Goal: Transaction & Acquisition: Obtain resource

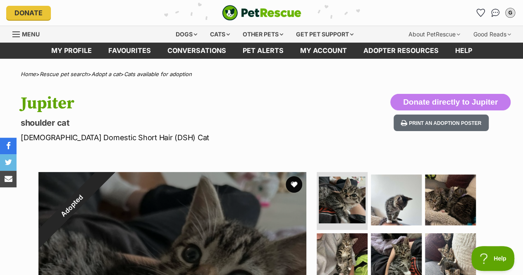
click at [227, 31] on div "Cats" at bounding box center [219, 34] width 31 height 17
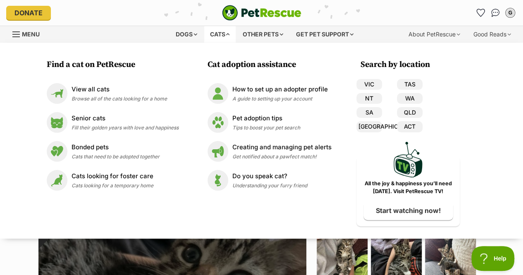
click at [131, 94] on div "View all cats Browse all of the cats looking for a home" at bounding box center [118, 94] width 95 height 18
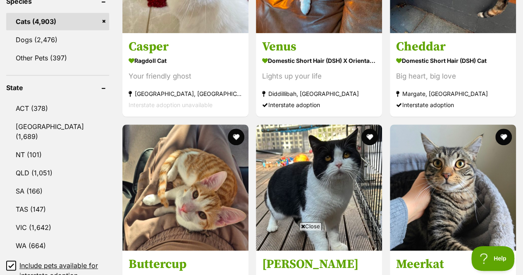
click at [45, 219] on link "VIC (1,642)" at bounding box center [57, 227] width 103 height 17
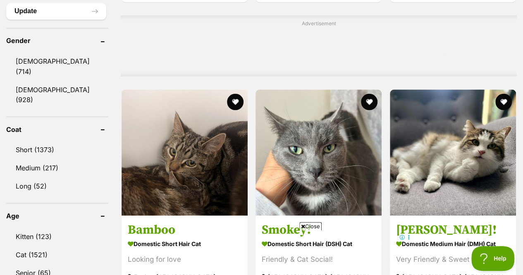
click at [43, 227] on link "Kitten (123)" at bounding box center [57, 235] width 102 height 17
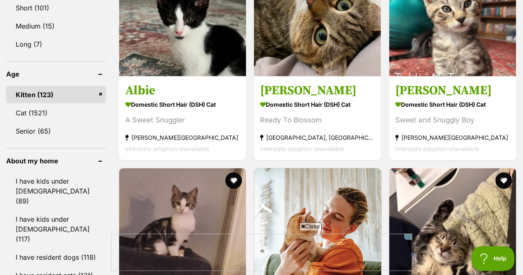
scroll to position [857, 0]
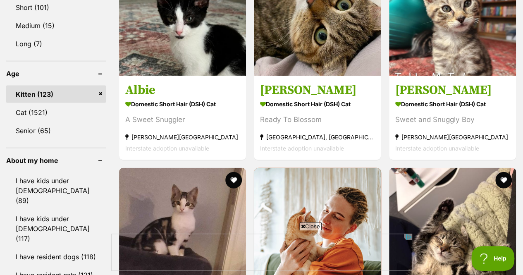
click at [45, 210] on link "I have kids under 12 years old (117)" at bounding box center [56, 228] width 100 height 37
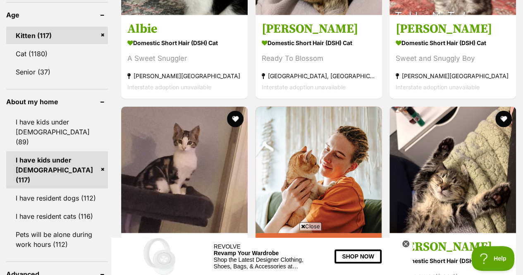
click at [59, 189] on link "I have resident dogs (112)" at bounding box center [57, 197] width 102 height 17
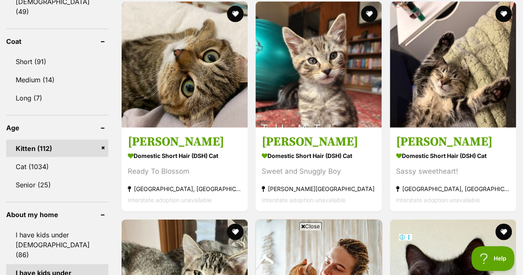
scroll to position [803, 0]
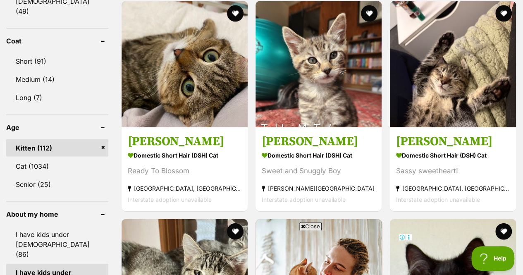
click at [297, 81] on img at bounding box center [318, 64] width 126 height 126
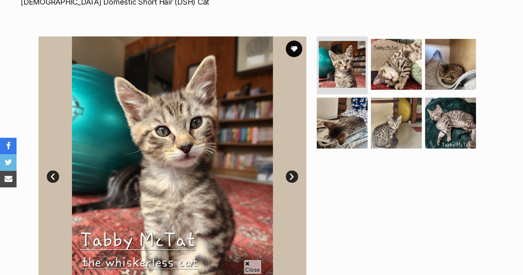
scroll to position [137, 0]
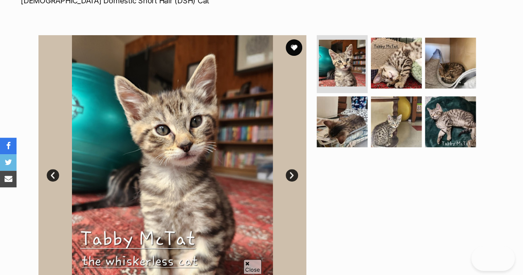
click at [387, 101] on img at bounding box center [396, 121] width 51 height 51
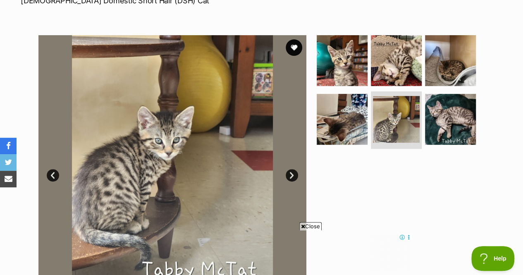
scroll to position [0, 0]
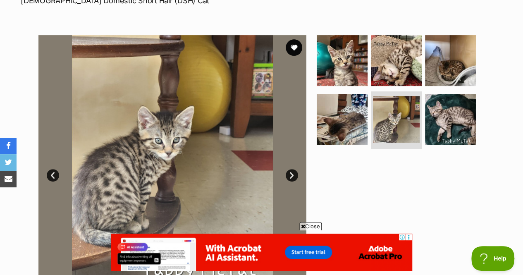
click at [345, 74] on img at bounding box center [341, 60] width 51 height 51
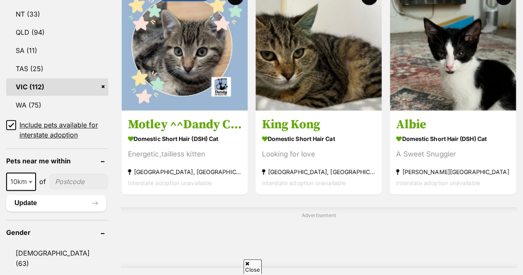
scroll to position [524, 0]
click at [26, 176] on span "10km" at bounding box center [21, 182] width 28 height 12
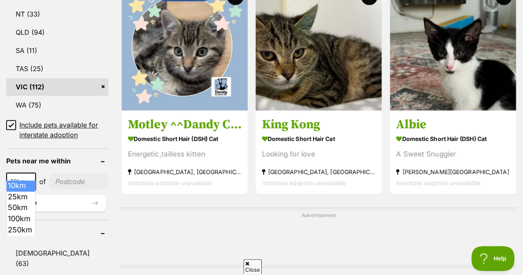
scroll to position [0, 0]
select select "25"
click at [80, 174] on input"] "postcode" at bounding box center [79, 182] width 58 height 16
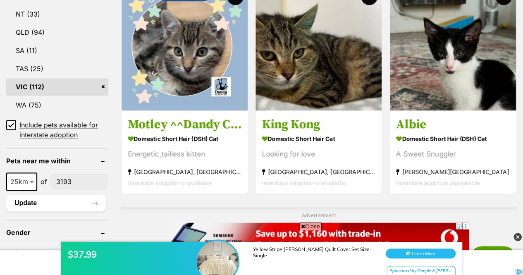
type input"] "3193"
click at [61, 195] on button "Update" at bounding box center [56, 203] width 100 height 17
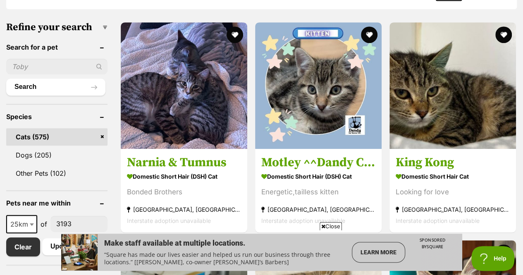
click at [368, 31] on button "favourite" at bounding box center [369, 34] width 17 height 17
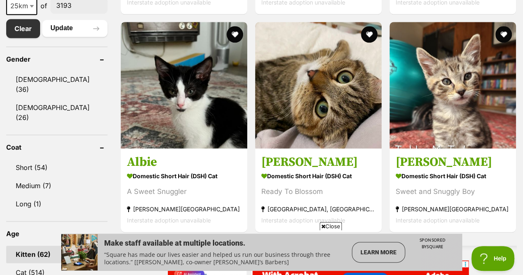
scroll to position [488, 0]
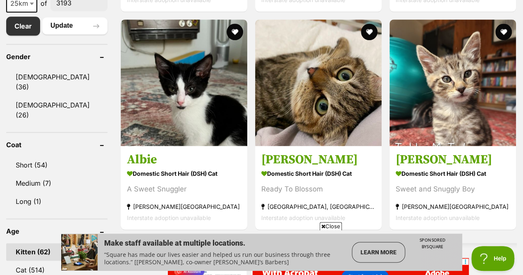
click at [504, 30] on button "favourite" at bounding box center [503, 32] width 17 height 17
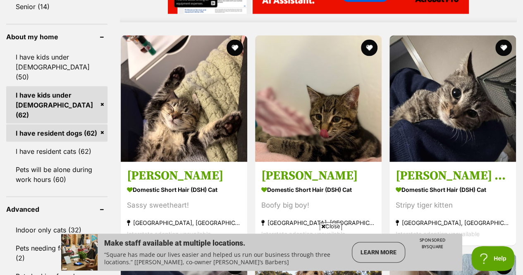
scroll to position [772, 0]
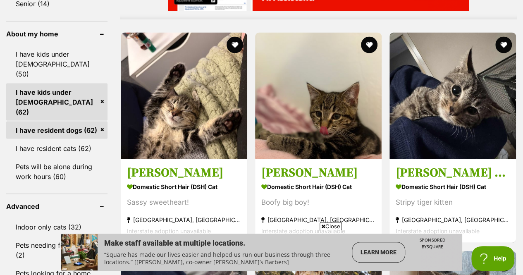
click at [233, 41] on button "favourite" at bounding box center [234, 44] width 17 height 17
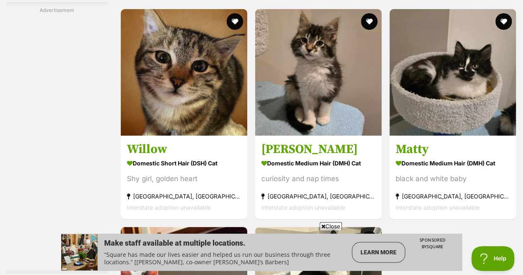
scroll to position [1530, 0]
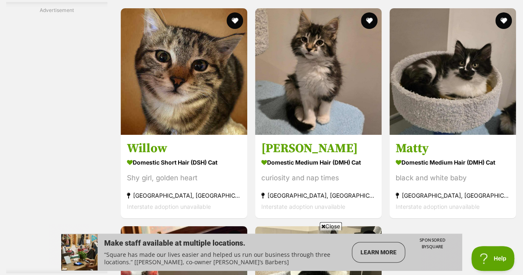
click at [501, 20] on button "favourite" at bounding box center [503, 20] width 17 height 17
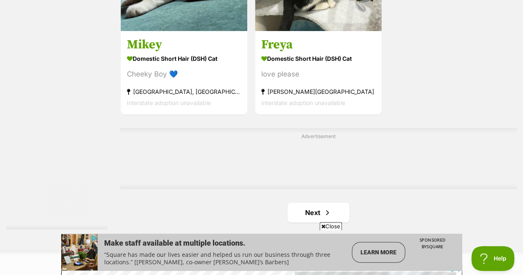
scroll to position [1851, 0]
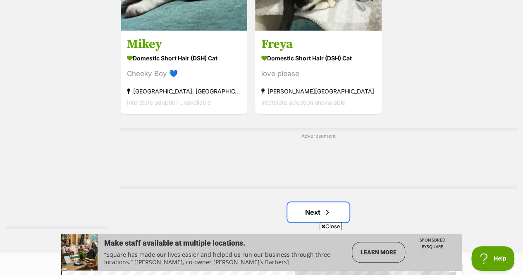
click at [302, 216] on link "Next" at bounding box center [318, 212] width 62 height 20
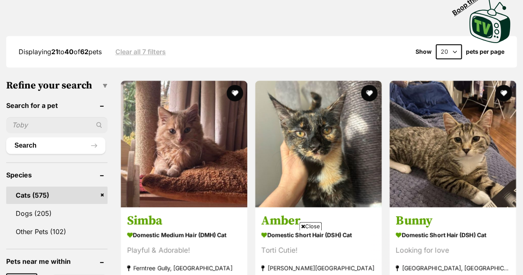
click at [233, 89] on button "favourite" at bounding box center [234, 93] width 17 height 17
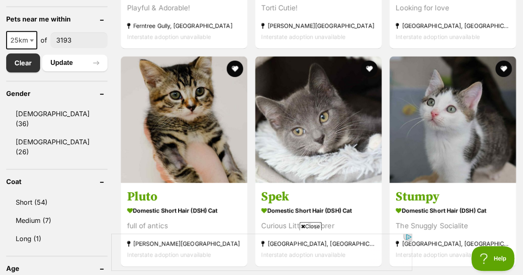
scroll to position [456, 0]
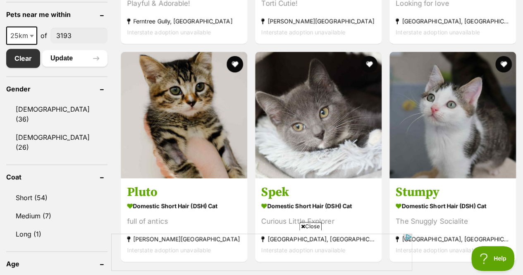
click at [234, 67] on button "favourite" at bounding box center [234, 64] width 17 height 17
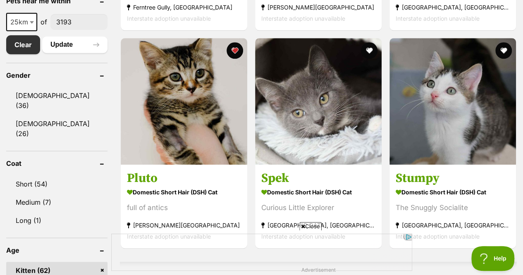
scroll to position [0, 0]
click at [369, 48] on button "favourite" at bounding box center [369, 50] width 17 height 17
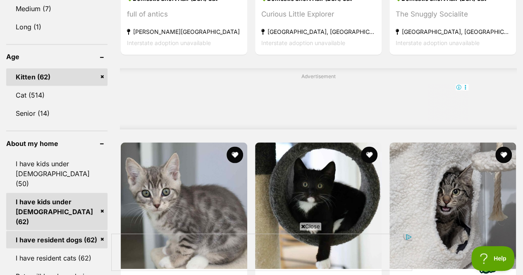
scroll to position [771, 0]
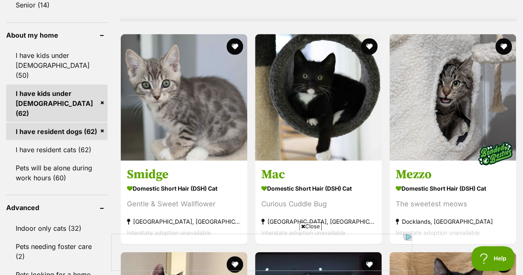
click at [232, 47] on button "favourite" at bounding box center [234, 46] width 17 height 17
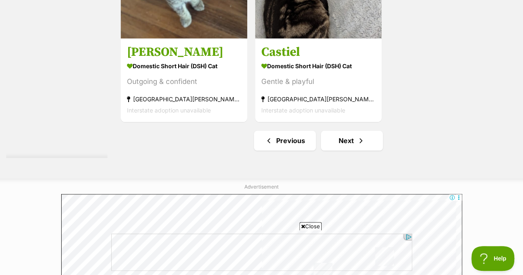
scroll to position [1924, 0]
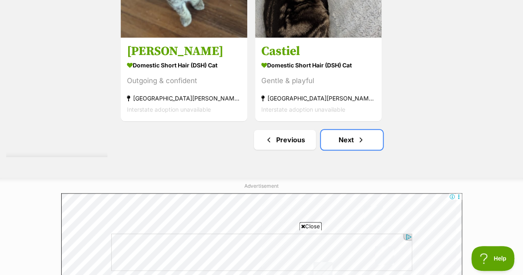
click at [337, 144] on link "Next" at bounding box center [352, 140] width 62 height 20
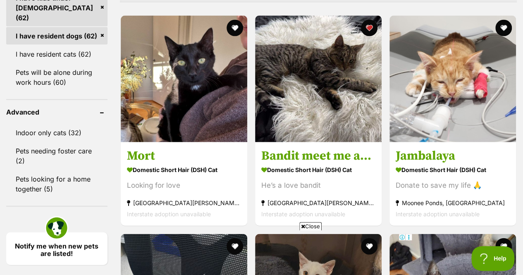
click at [371, 26] on button "favourite" at bounding box center [369, 28] width 17 height 17
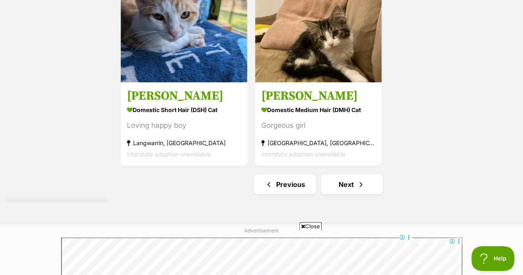
scroll to position [1958, 0]
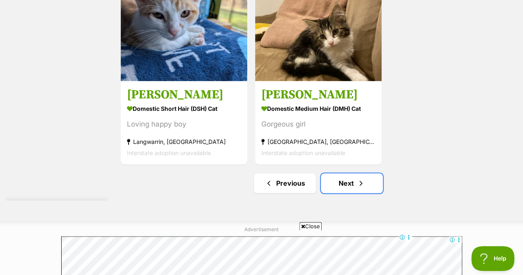
click at [337, 186] on link "Next" at bounding box center [352, 183] width 62 height 20
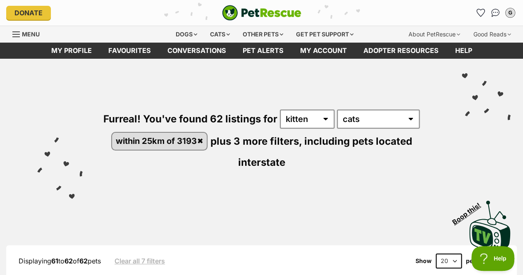
click at [480, 10] on icon "Favourites" at bounding box center [480, 12] width 8 height 7
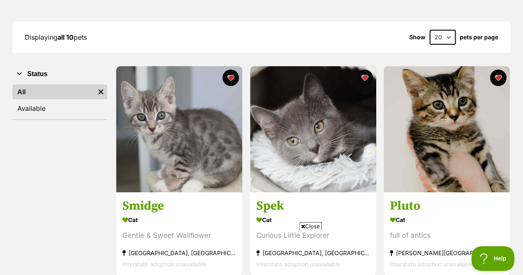
click at [185, 124] on img at bounding box center [179, 129] width 126 height 126
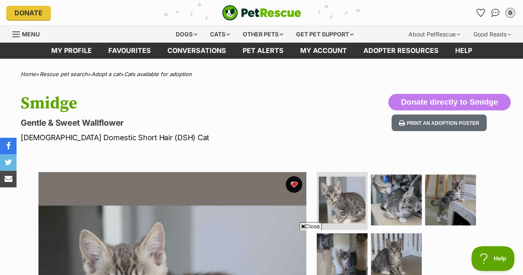
scroll to position [121, 0]
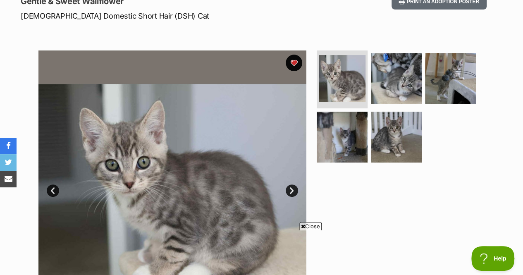
click at [392, 77] on img at bounding box center [396, 78] width 51 height 51
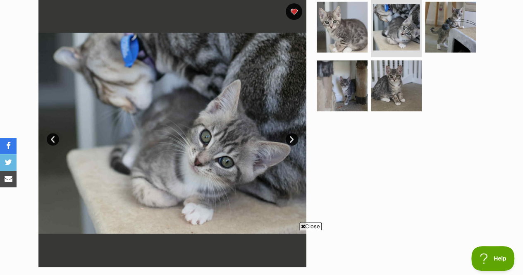
scroll to position [0, 0]
click at [446, 32] on img at bounding box center [450, 27] width 51 height 51
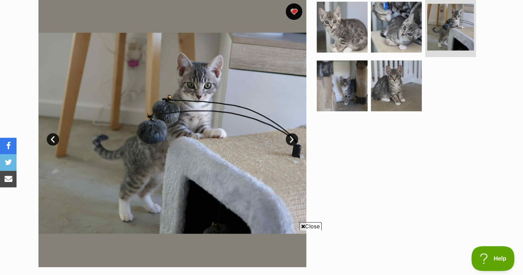
click at [354, 95] on img at bounding box center [341, 85] width 51 height 51
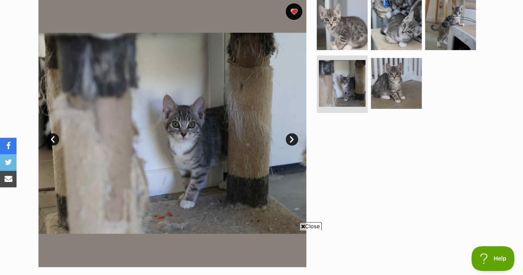
click at [397, 88] on img at bounding box center [396, 83] width 51 height 51
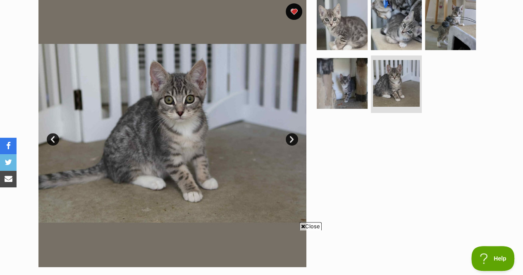
click at [345, 36] on img at bounding box center [341, 24] width 51 height 51
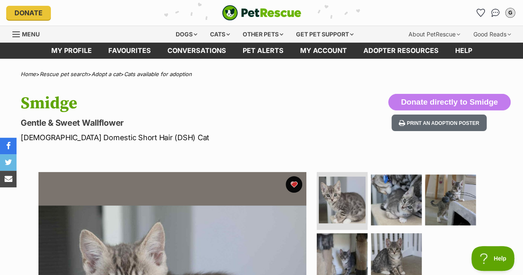
click at [478, 10] on icon "Favourites" at bounding box center [480, 12] width 8 height 7
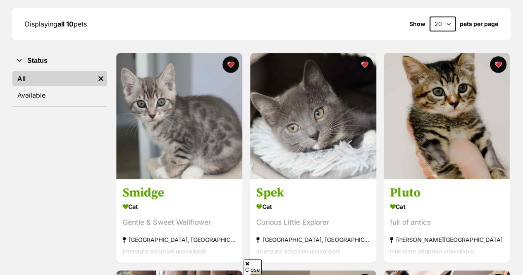
click at [293, 116] on img at bounding box center [313, 116] width 126 height 126
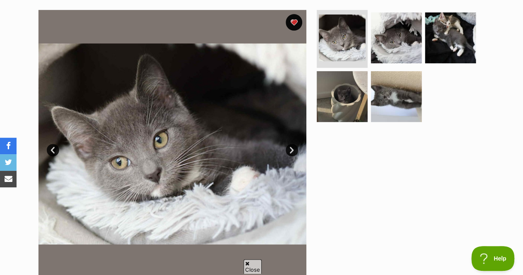
click at [393, 42] on img at bounding box center [396, 37] width 51 height 51
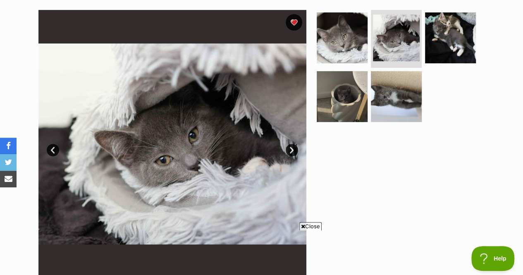
click at [455, 37] on img at bounding box center [450, 37] width 51 height 51
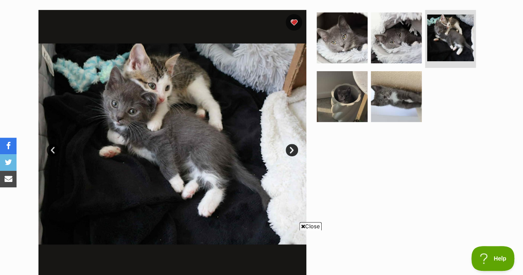
click at [407, 97] on img at bounding box center [396, 96] width 51 height 51
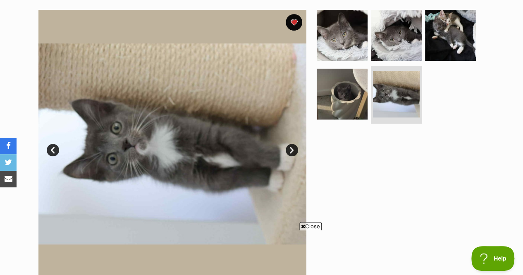
click at [332, 93] on img at bounding box center [341, 94] width 51 height 51
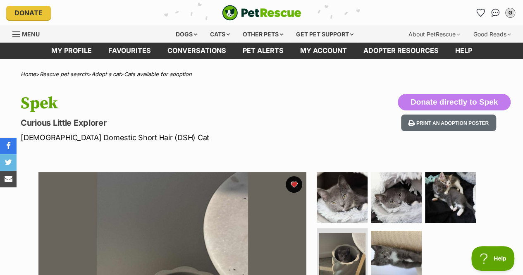
click at [475, 9] on link "Favourites" at bounding box center [480, 12] width 13 height 13
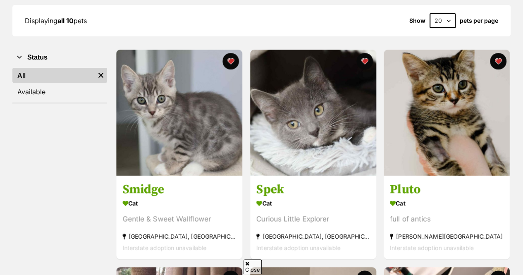
click at [424, 127] on img at bounding box center [446, 113] width 126 height 126
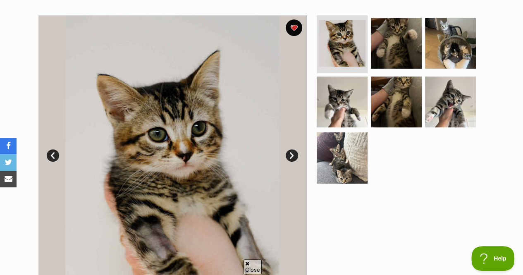
scroll to position [157, 0]
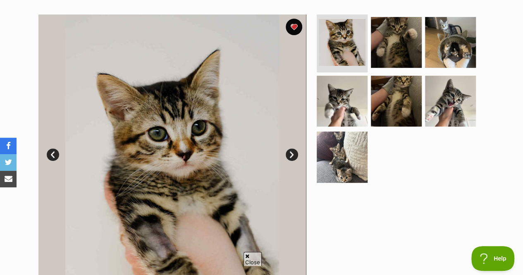
click at [396, 36] on img at bounding box center [396, 42] width 51 height 51
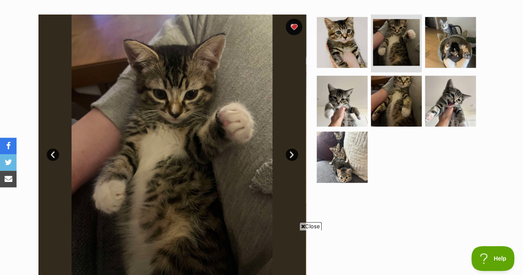
scroll to position [0, 0]
click at [436, 46] on img at bounding box center [450, 42] width 51 height 51
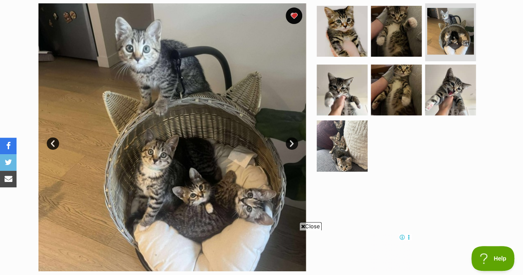
click at [347, 81] on img at bounding box center [341, 89] width 51 height 51
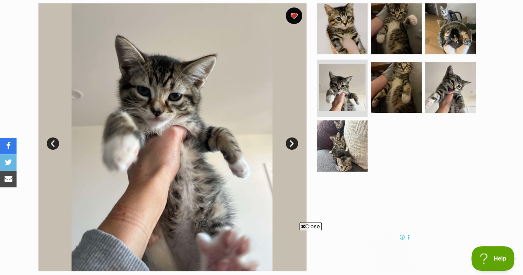
click at [392, 77] on img at bounding box center [396, 87] width 51 height 51
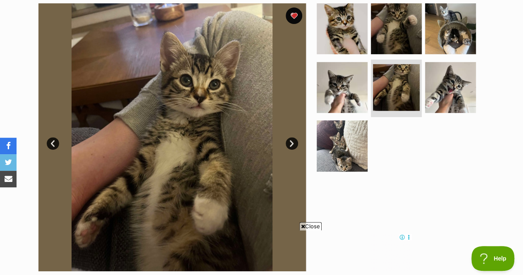
click at [446, 78] on img at bounding box center [450, 87] width 51 height 51
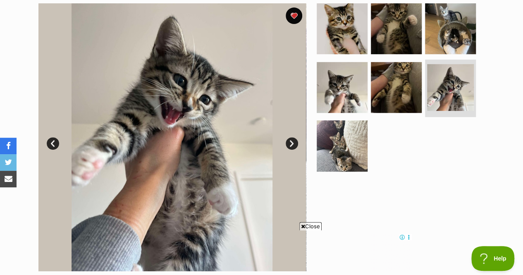
click at [340, 144] on img at bounding box center [341, 145] width 51 height 51
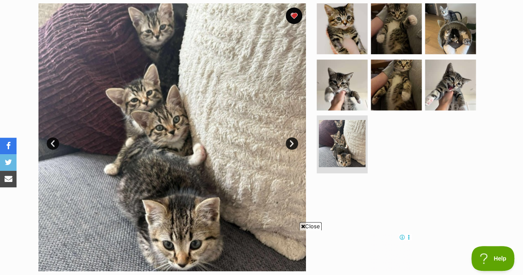
click at [438, 30] on img at bounding box center [450, 28] width 51 height 51
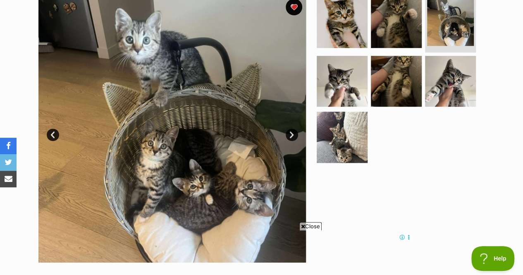
scroll to position [178, 0]
click at [359, 18] on img at bounding box center [341, 22] width 51 height 51
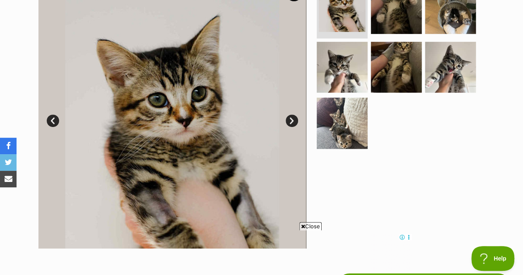
scroll to position [171, 0]
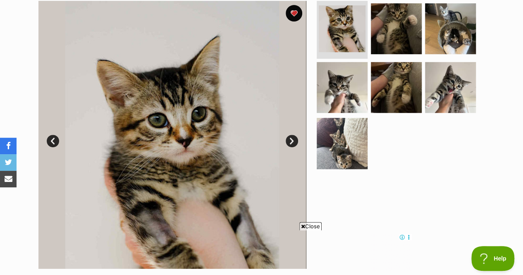
click at [333, 142] on img at bounding box center [341, 143] width 51 height 51
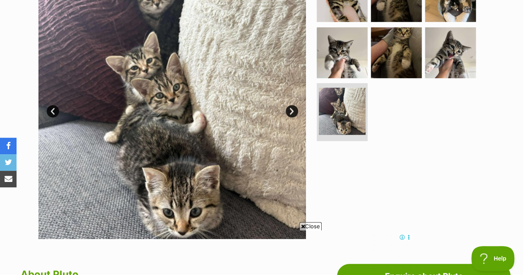
scroll to position [198, 0]
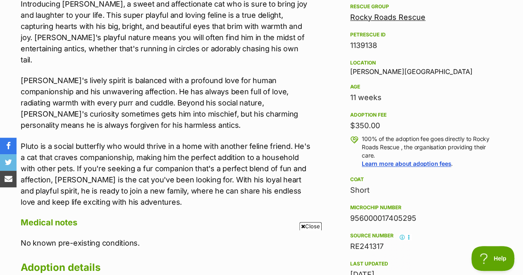
scroll to position [0, 0]
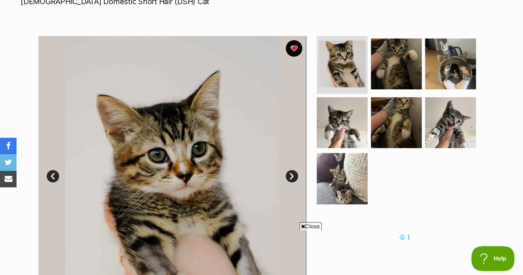
click at [342, 128] on img at bounding box center [341, 122] width 51 height 51
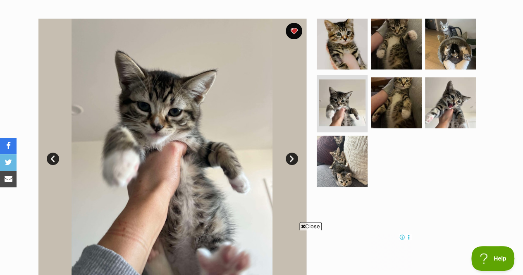
click at [436, 105] on img at bounding box center [450, 102] width 51 height 51
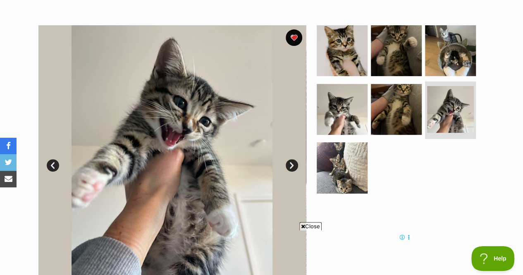
click at [381, 122] on img at bounding box center [396, 109] width 51 height 51
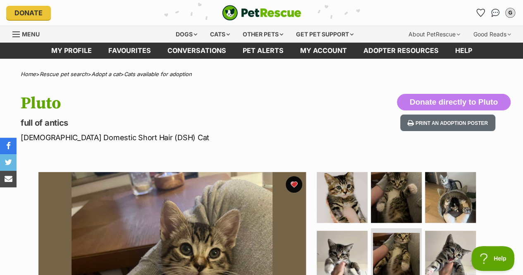
click at [479, 9] on icon "Favourites" at bounding box center [480, 12] width 8 height 7
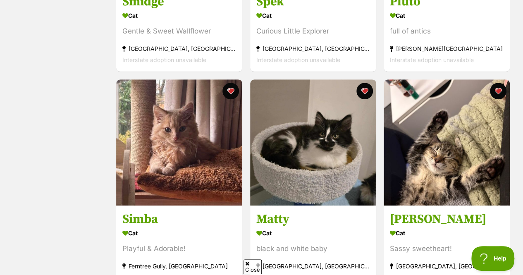
click at [189, 164] on img at bounding box center [179, 142] width 126 height 126
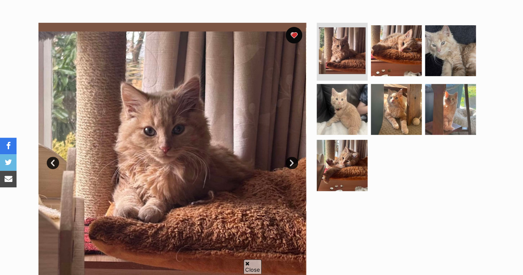
scroll to position [150, 0]
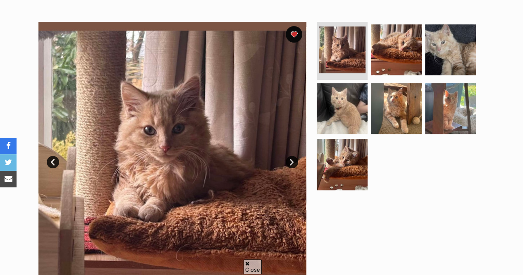
click at [383, 44] on img at bounding box center [396, 49] width 51 height 51
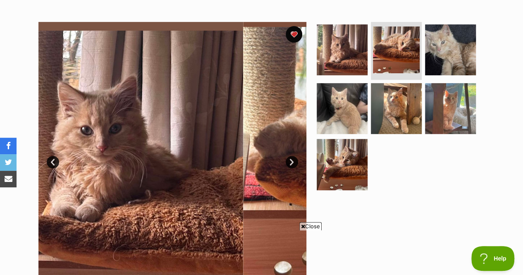
scroll to position [0, 0]
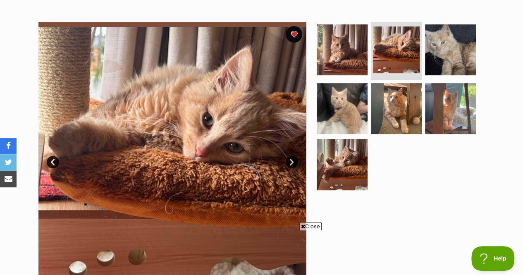
click at [445, 47] on img at bounding box center [450, 49] width 51 height 51
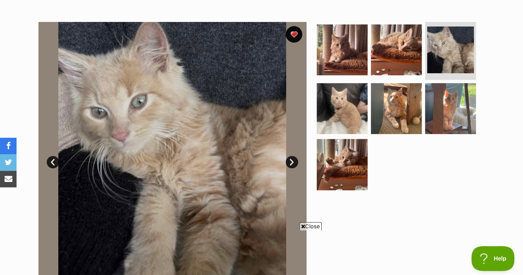
click at [348, 111] on img at bounding box center [341, 108] width 51 height 51
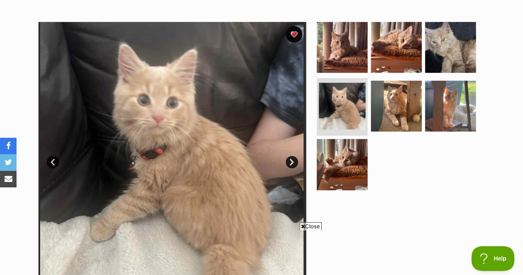
click at [396, 104] on img at bounding box center [396, 106] width 51 height 51
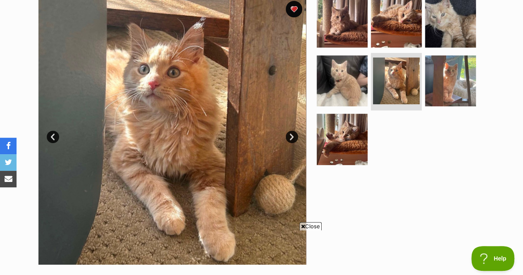
scroll to position [176, 0]
click at [444, 83] on img at bounding box center [450, 80] width 51 height 51
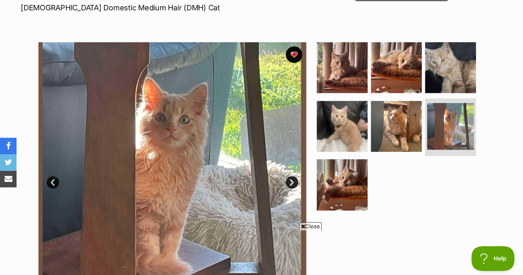
scroll to position [0, 0]
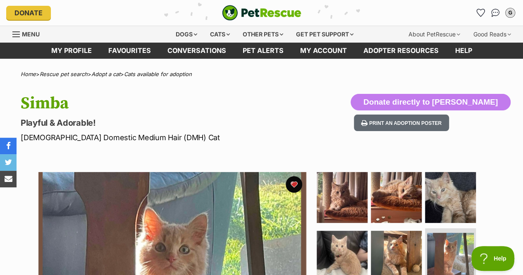
click at [476, 13] on icon "Favourites" at bounding box center [480, 13] width 9 height 8
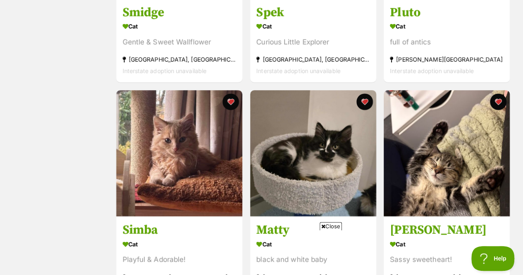
click at [349, 126] on img at bounding box center [313, 153] width 126 height 126
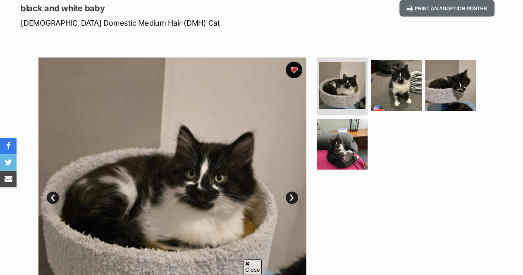
click at [399, 81] on img at bounding box center [396, 85] width 51 height 51
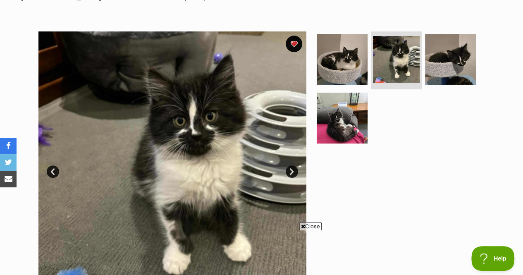
scroll to position [136, 0]
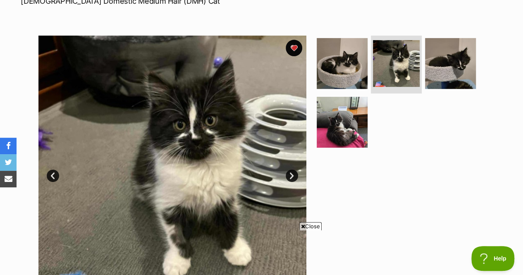
click at [354, 72] on img at bounding box center [341, 63] width 51 height 51
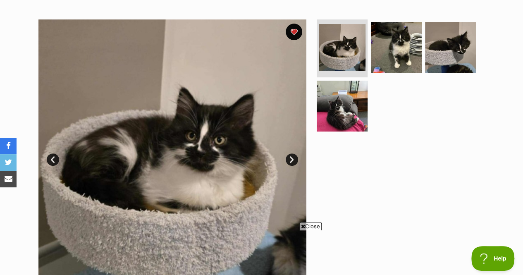
scroll to position [151, 0]
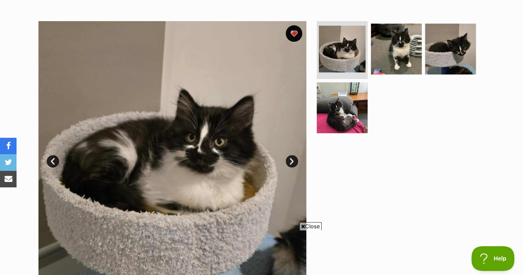
click at [431, 55] on img at bounding box center [450, 49] width 51 height 51
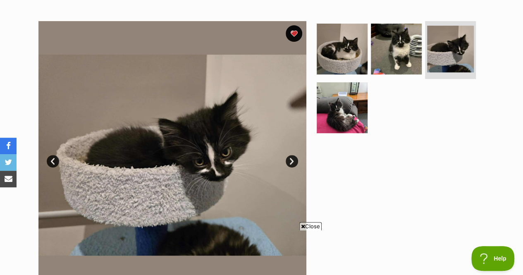
click at [362, 96] on img at bounding box center [341, 107] width 51 height 51
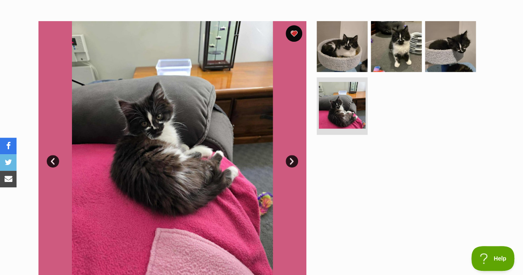
scroll to position [0, 0]
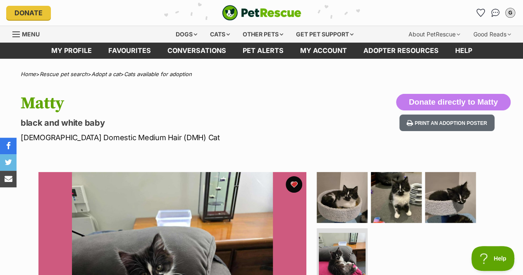
click at [479, 6] on link "Favourites" at bounding box center [480, 12] width 13 height 13
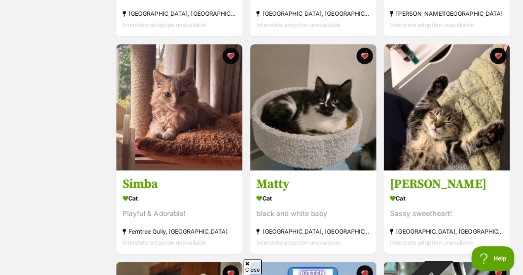
click at [469, 123] on img at bounding box center [446, 107] width 126 height 126
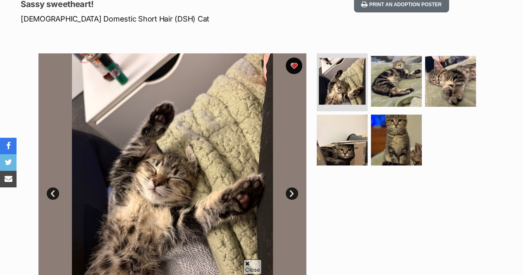
scroll to position [119, 0]
click at [388, 92] on img at bounding box center [396, 80] width 51 height 51
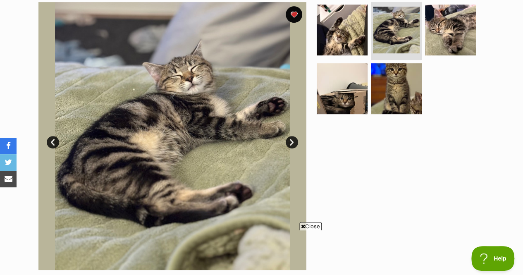
scroll to position [0, 0]
click at [437, 29] on img at bounding box center [450, 30] width 51 height 51
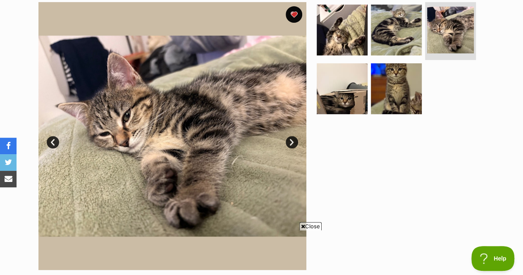
click at [344, 87] on img at bounding box center [341, 88] width 51 height 51
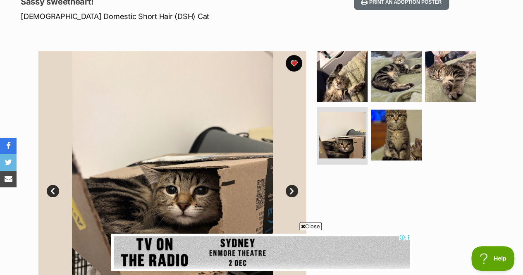
scroll to position [120, 0]
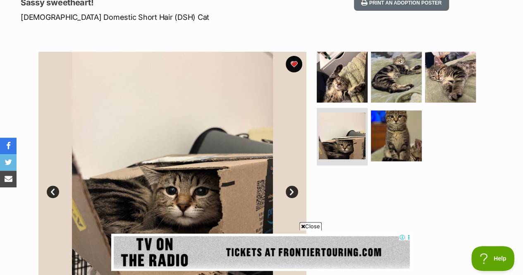
click at [395, 89] on img at bounding box center [396, 77] width 51 height 51
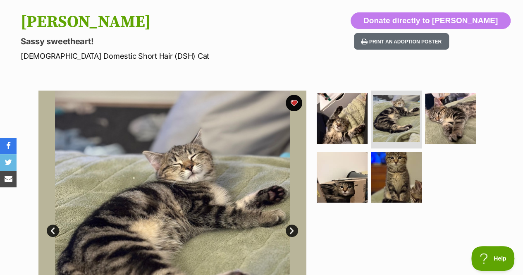
scroll to position [0, 0]
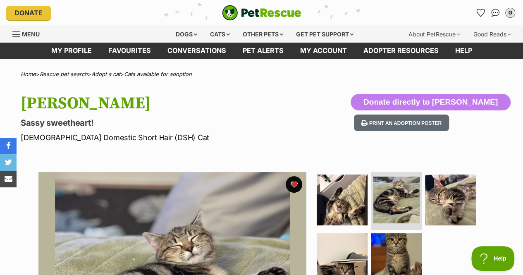
click at [474, 11] on link "Favourites" at bounding box center [480, 12] width 13 height 13
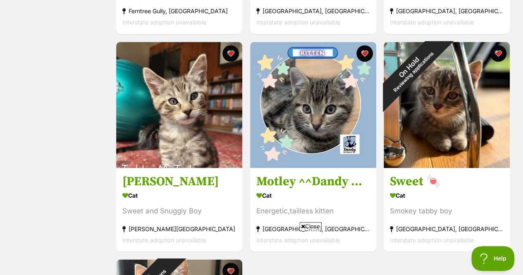
click at [188, 104] on img at bounding box center [179, 105] width 126 height 126
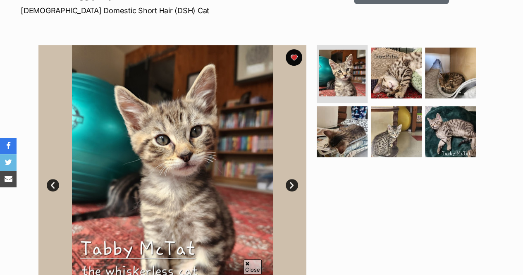
click at [398, 71] on img at bounding box center [396, 73] width 51 height 51
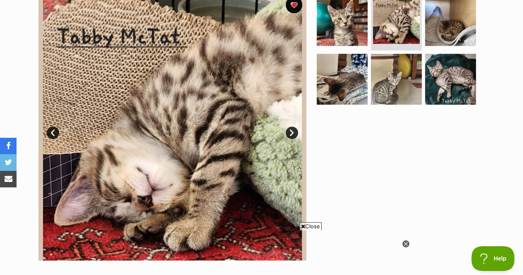
click at [446, 23] on img at bounding box center [450, 20] width 51 height 51
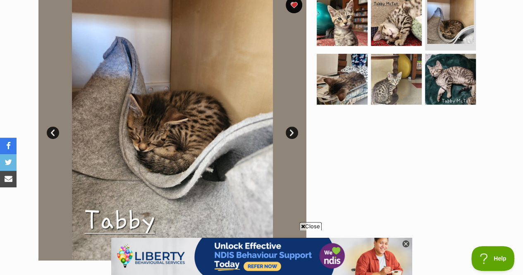
click at [338, 71] on img at bounding box center [341, 79] width 51 height 51
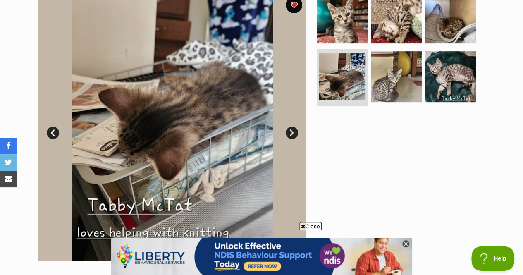
click at [380, 67] on img at bounding box center [396, 76] width 51 height 51
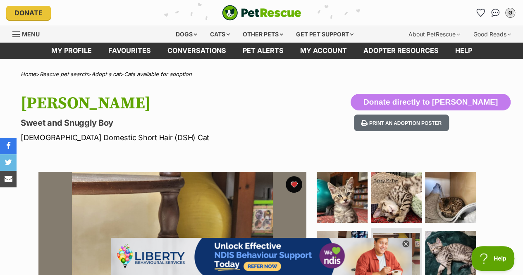
click at [480, 7] on link "Favourites" at bounding box center [480, 12] width 13 height 13
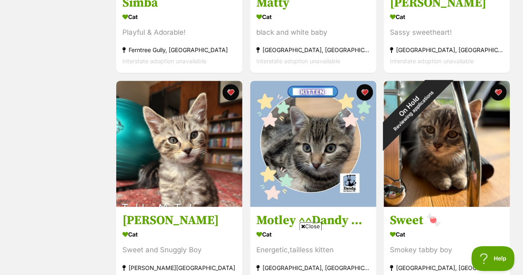
scroll to position [524, 0]
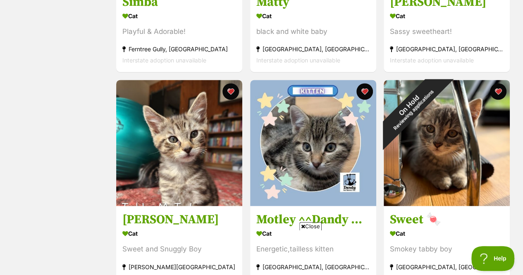
click at [498, 87] on button "favourite" at bounding box center [498, 91] width 17 height 17
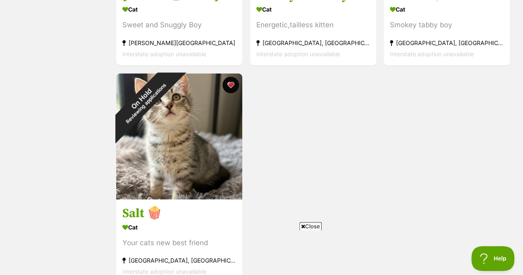
scroll to position [748, 0]
click at [230, 87] on button "favourite" at bounding box center [230, 84] width 17 height 17
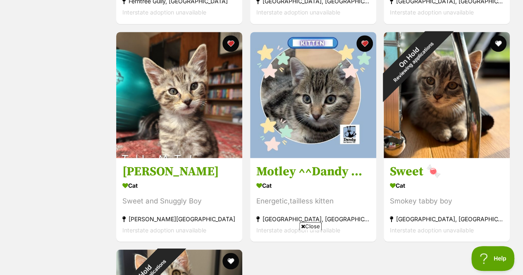
scroll to position [571, 0]
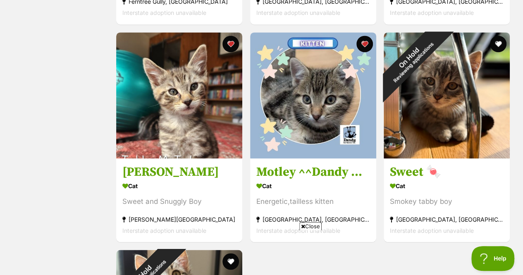
click at [340, 92] on img at bounding box center [313, 95] width 126 height 126
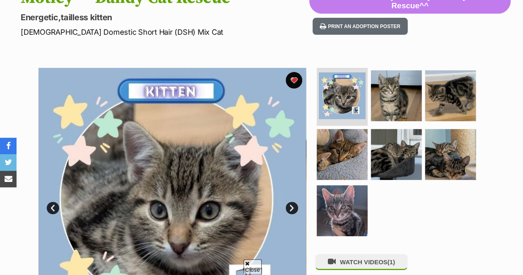
scroll to position [105, 0]
click at [389, 92] on img at bounding box center [396, 95] width 51 height 51
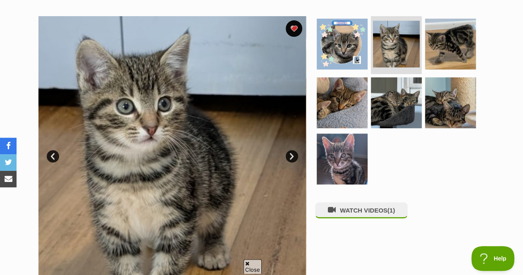
scroll to position [0, 0]
click at [432, 32] on img at bounding box center [450, 44] width 51 height 51
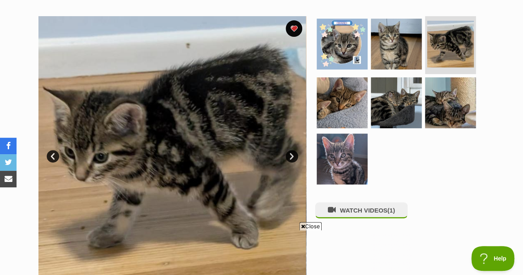
click at [346, 88] on img at bounding box center [341, 102] width 51 height 51
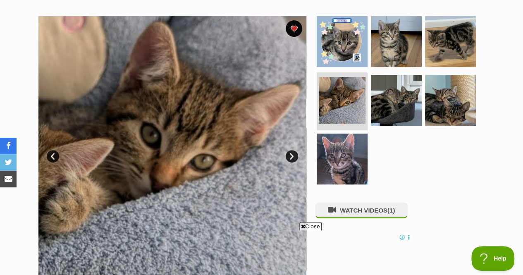
click at [383, 89] on img at bounding box center [396, 100] width 51 height 51
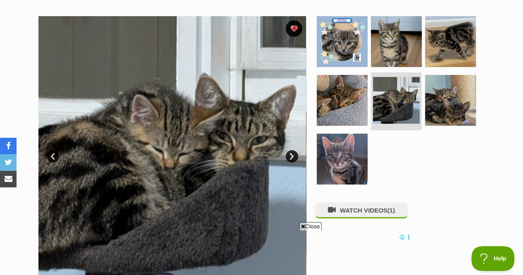
click at [438, 86] on img at bounding box center [450, 100] width 51 height 51
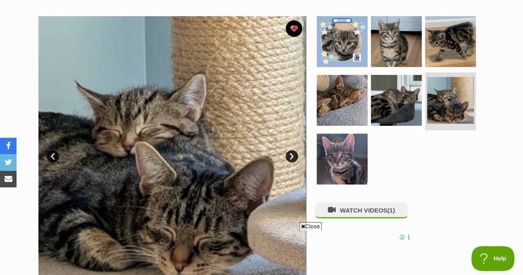
click at [335, 154] on img at bounding box center [341, 158] width 51 height 51
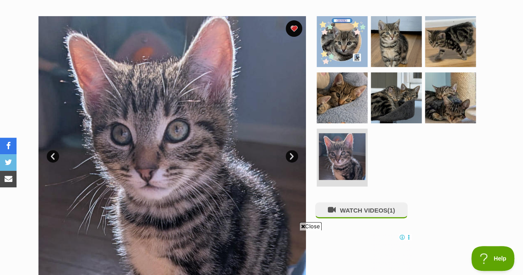
click at [445, 44] on img at bounding box center [450, 41] width 51 height 51
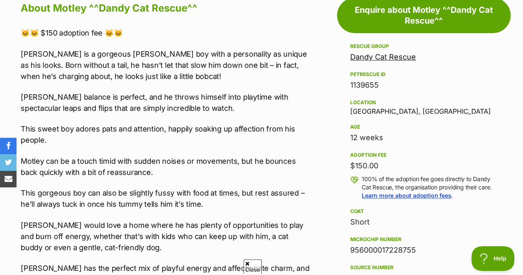
scroll to position [270, 0]
